Goal: Check status: Check status

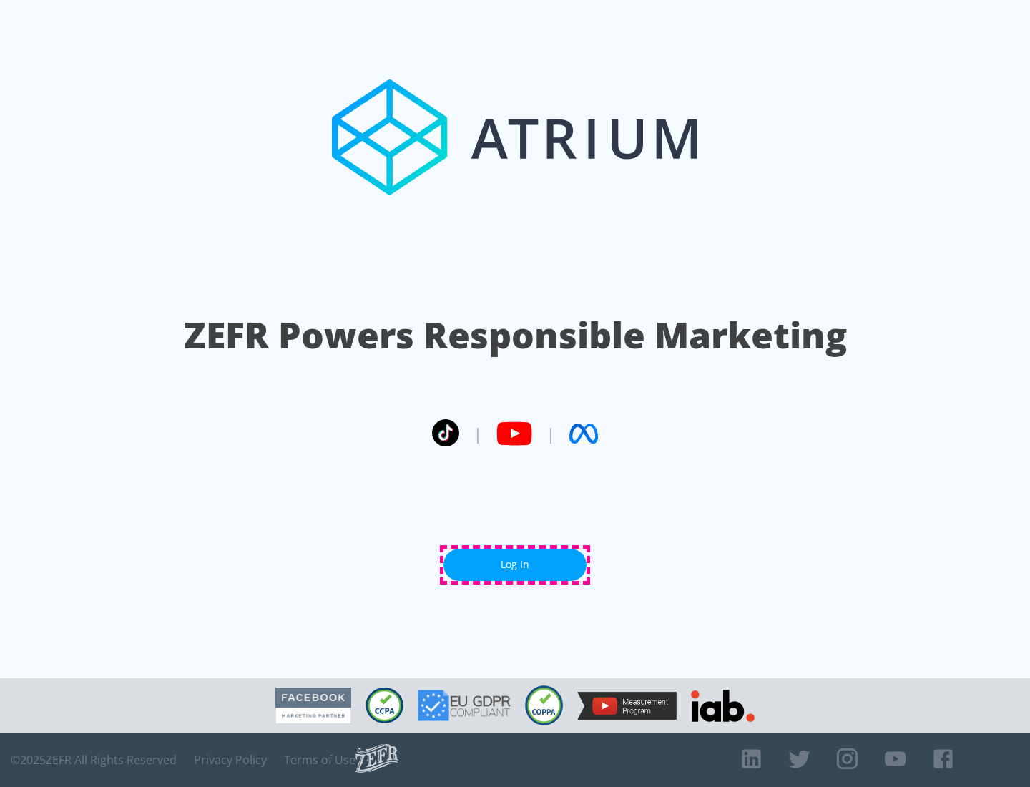
click at [515, 564] on link "Log In" at bounding box center [514, 565] width 143 height 32
